Goal: Navigation & Orientation: Find specific page/section

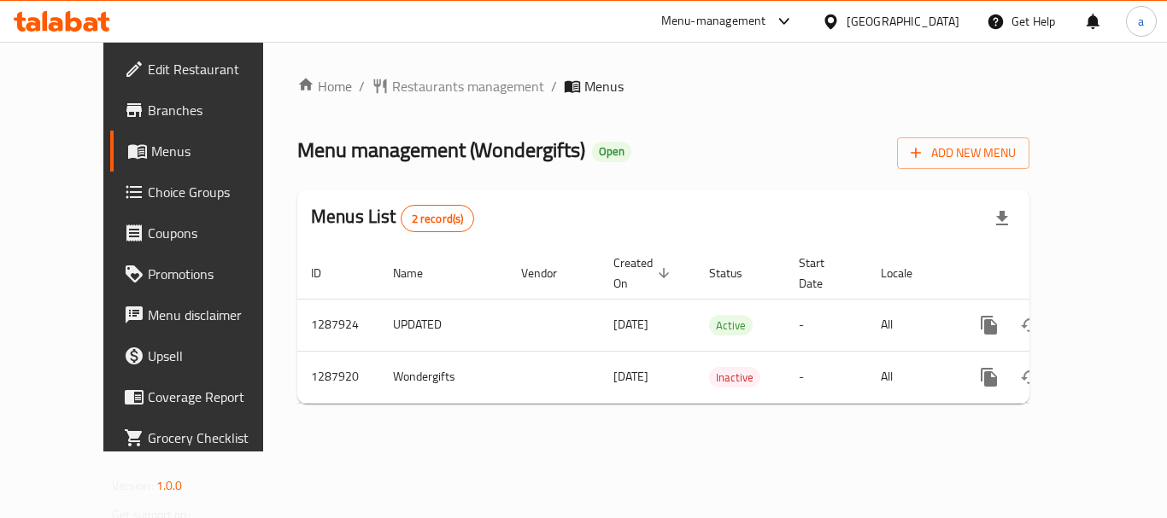
click at [894, 21] on div "[GEOGRAPHIC_DATA]" at bounding box center [902, 21] width 113 height 19
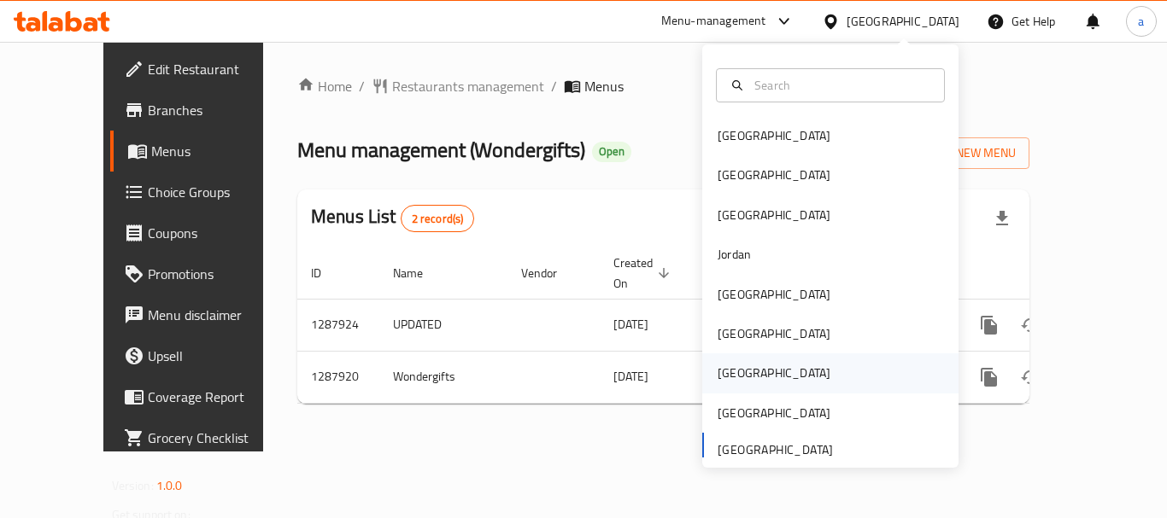
click at [734, 381] on div "[GEOGRAPHIC_DATA]" at bounding box center [773, 373] width 113 height 19
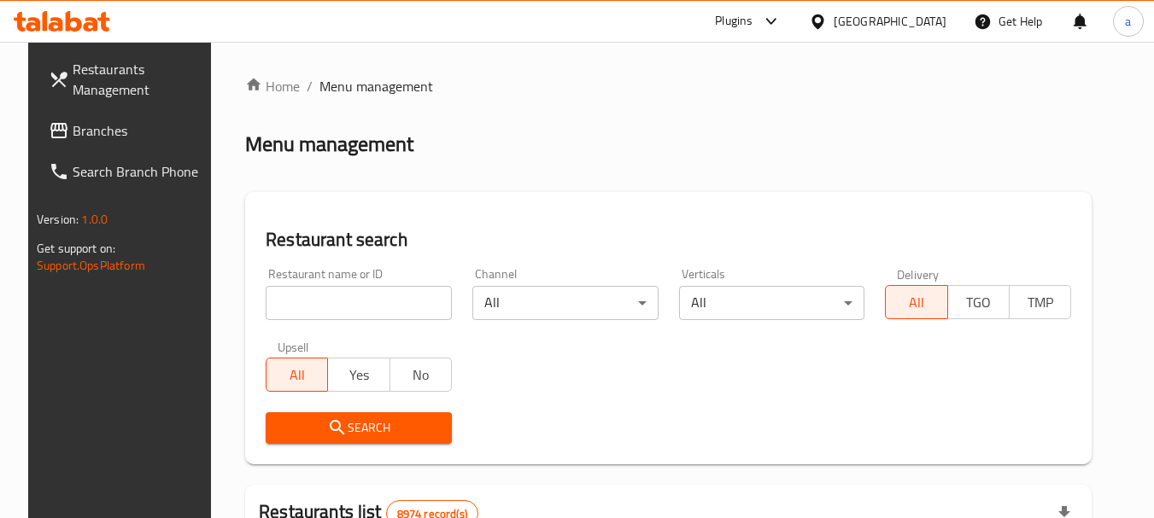
click at [88, 128] on span "Branches" at bounding box center [140, 130] width 135 height 20
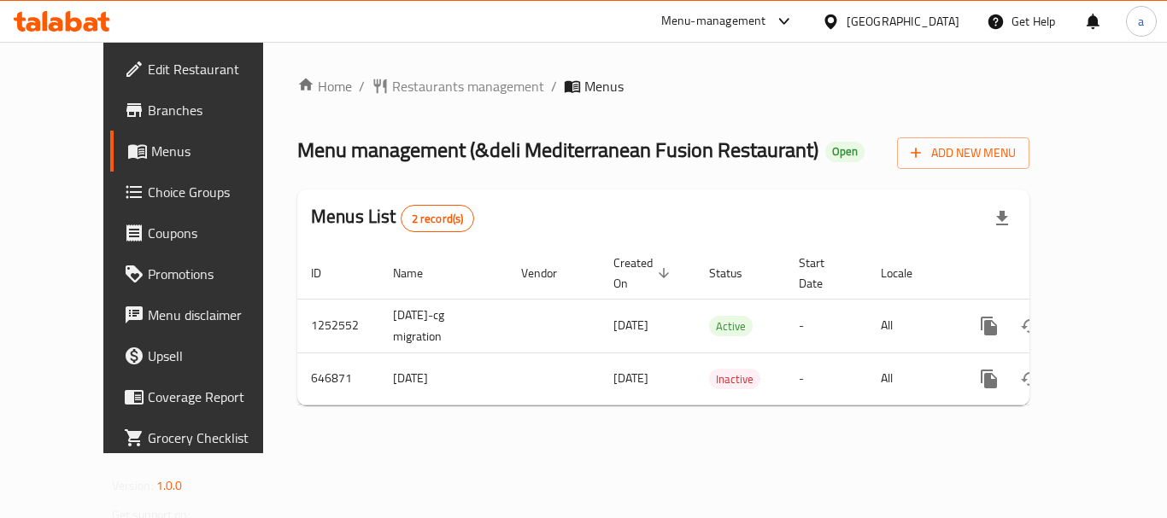
click at [964, 20] on div "[GEOGRAPHIC_DATA]" at bounding box center [890, 21] width 165 height 41
click at [939, 20] on div "[GEOGRAPHIC_DATA]" at bounding box center [902, 21] width 113 height 19
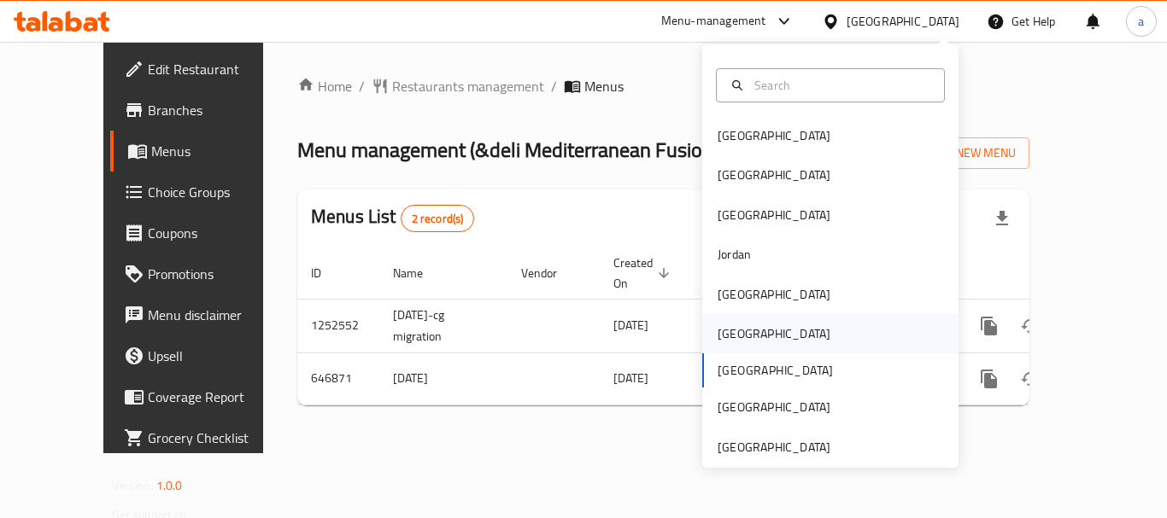
click at [746, 338] on div "[GEOGRAPHIC_DATA]" at bounding box center [774, 333] width 140 height 39
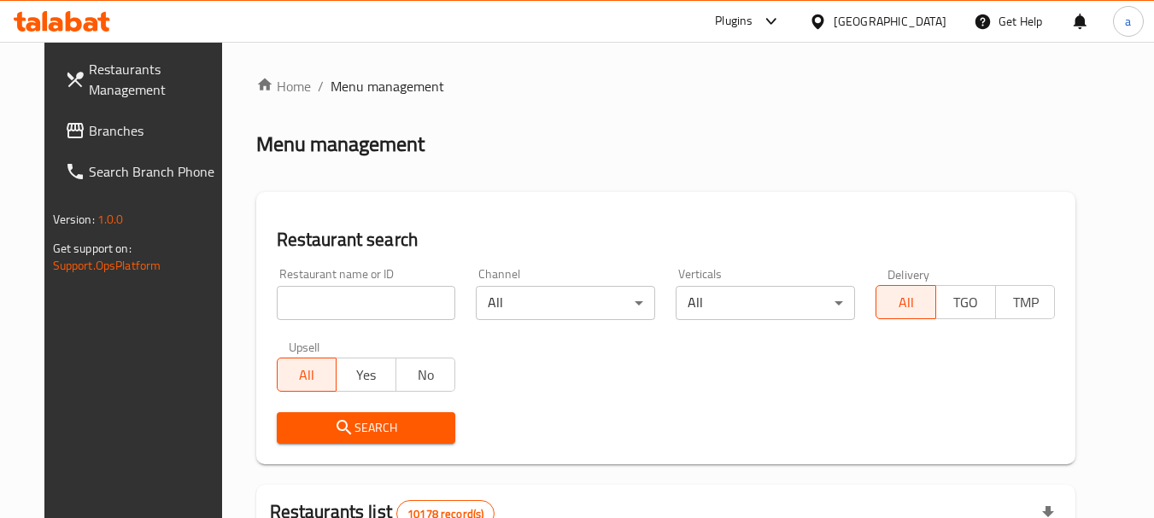
click at [923, 12] on div "[GEOGRAPHIC_DATA]" at bounding box center [890, 21] width 113 height 19
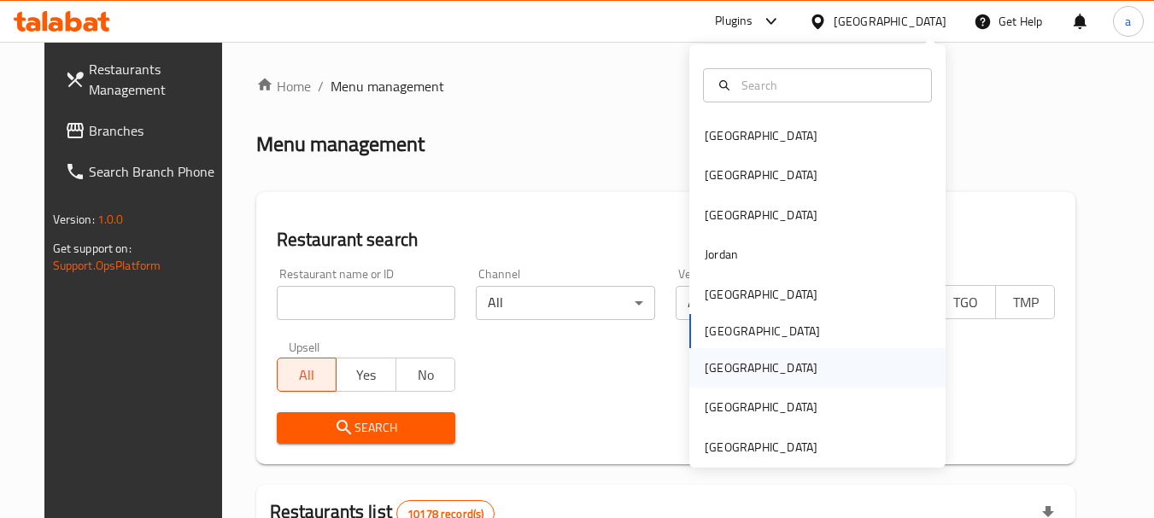
click at [728, 371] on div "[GEOGRAPHIC_DATA]" at bounding box center [761, 367] width 140 height 39
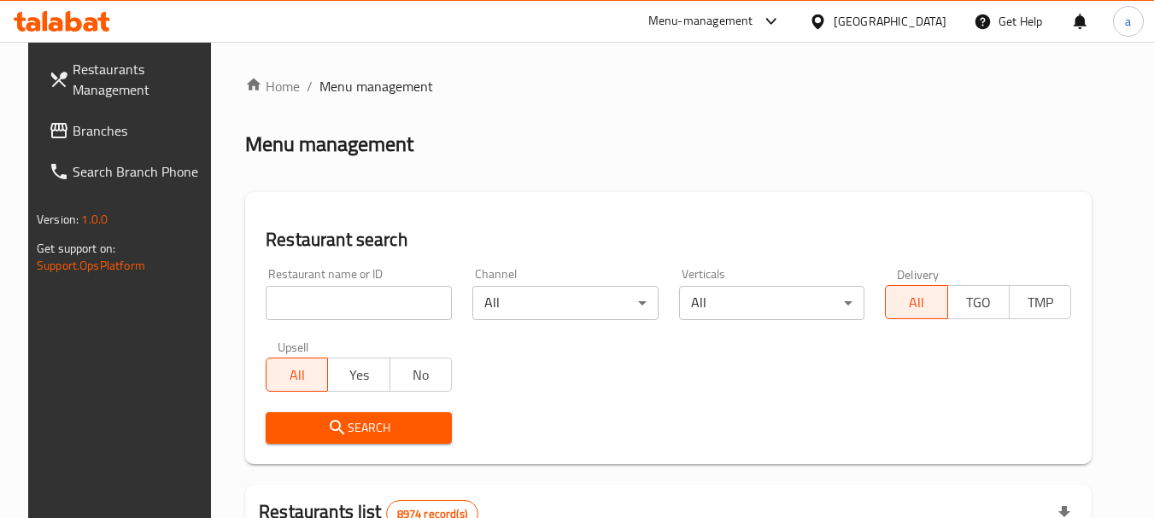
click at [94, 117] on link "Branches" at bounding box center [128, 130] width 186 height 41
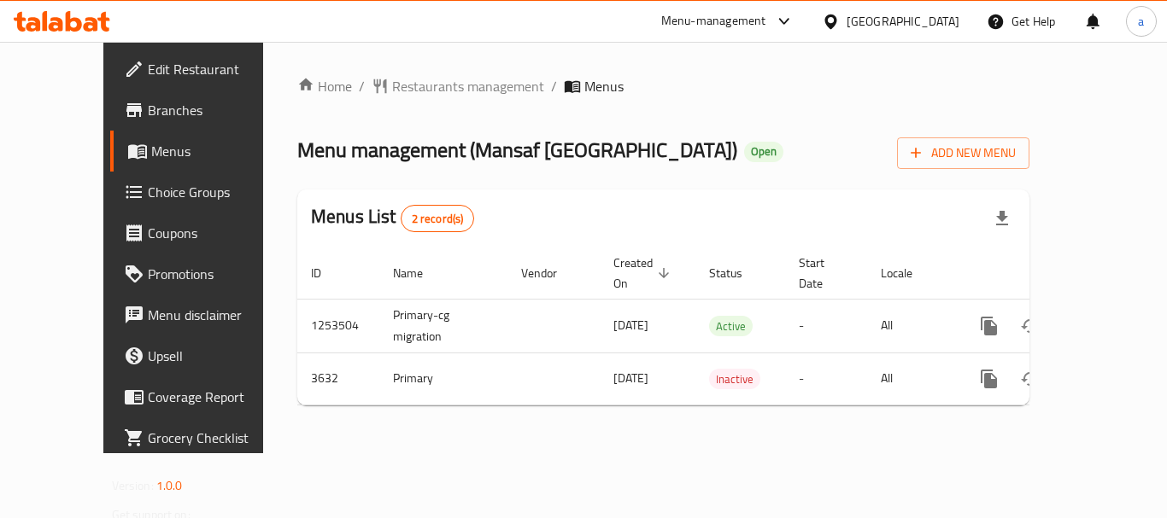
click at [938, 22] on div "[GEOGRAPHIC_DATA]" at bounding box center [902, 21] width 113 height 19
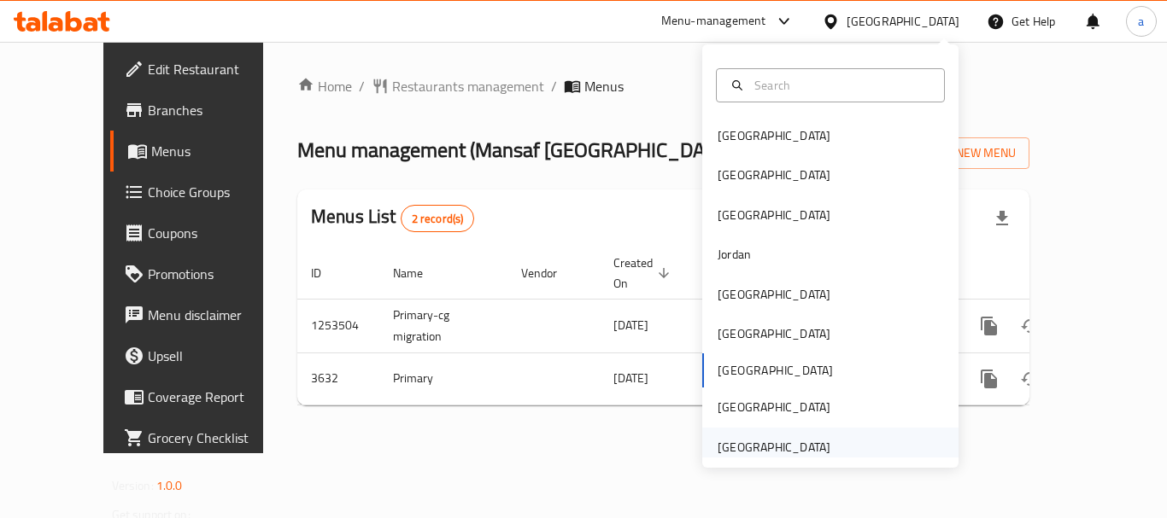
click at [757, 448] on div "[GEOGRAPHIC_DATA]" at bounding box center [773, 447] width 113 height 19
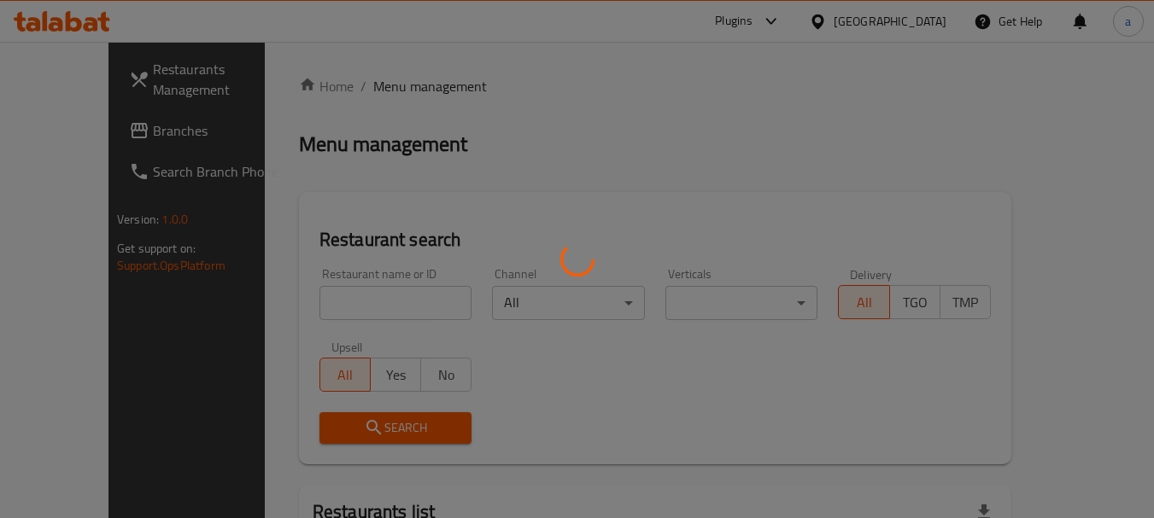
click at [107, 135] on div at bounding box center [577, 259] width 1154 height 518
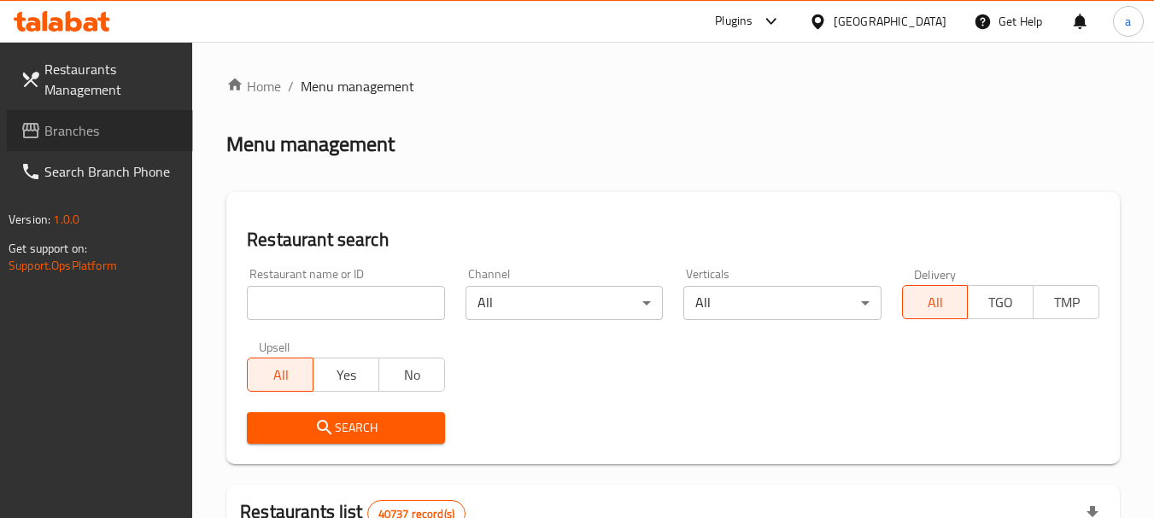
click at [107, 135] on span "Branches" at bounding box center [111, 130] width 135 height 20
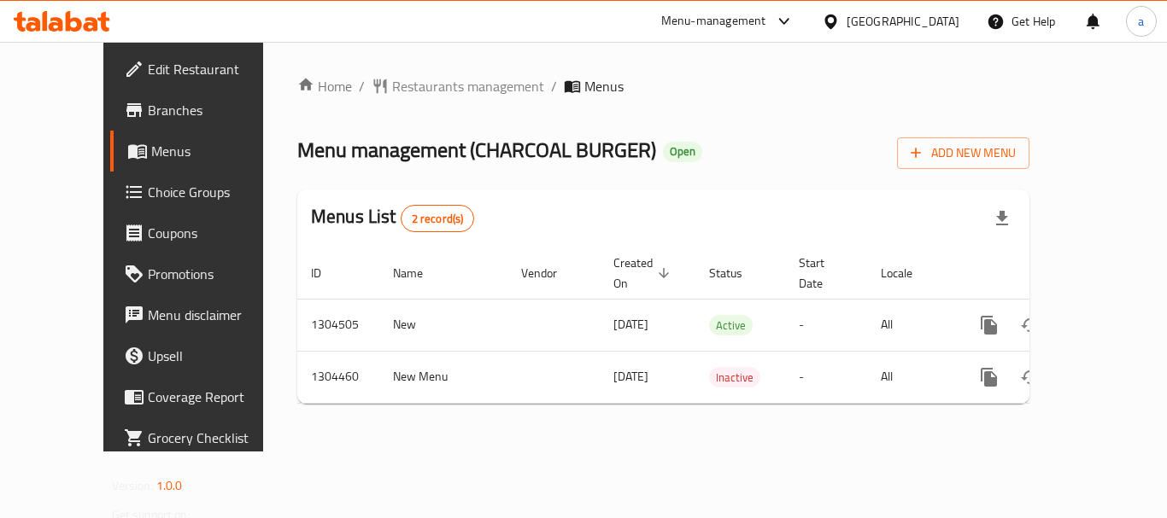
click at [148, 69] on span "Edit Restaurant" at bounding box center [216, 69] width 137 height 20
